Goal: Navigation & Orientation: Find specific page/section

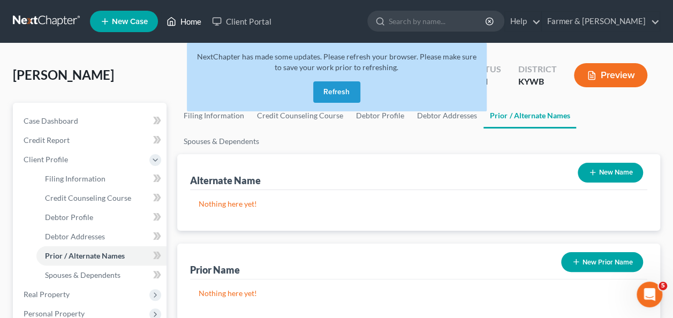
click at [191, 19] on link "Home" at bounding box center [184, 21] width 46 height 19
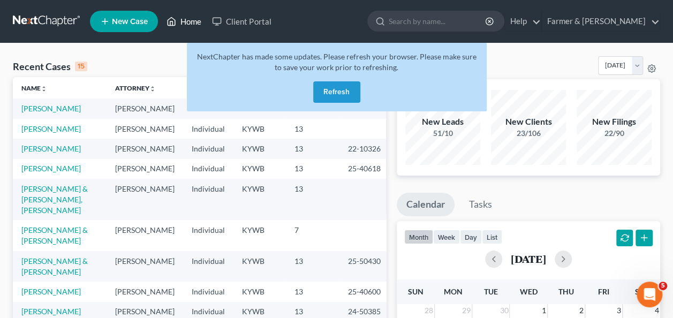
click at [197, 19] on link "Home" at bounding box center [184, 21] width 46 height 19
click at [192, 25] on link "Home" at bounding box center [184, 21] width 46 height 19
click at [331, 89] on button "Refresh" at bounding box center [336, 91] width 47 height 21
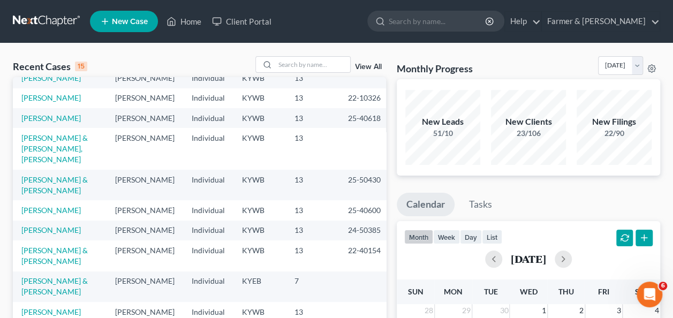
scroll to position [82, 0]
